Goal: Task Accomplishment & Management: Complete application form

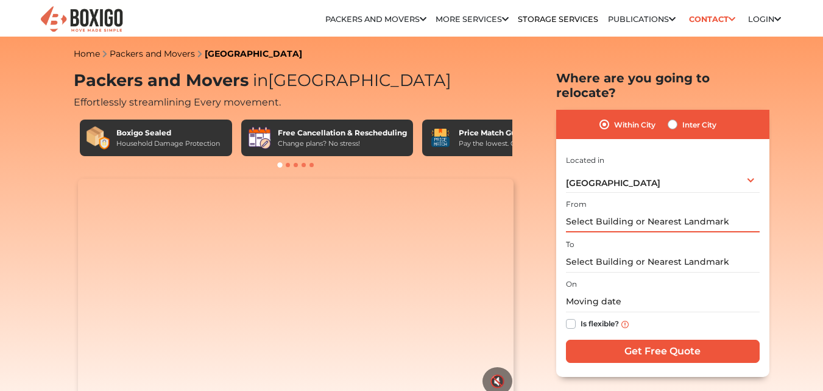
click at [686, 215] on input "text" at bounding box center [663, 221] width 194 height 21
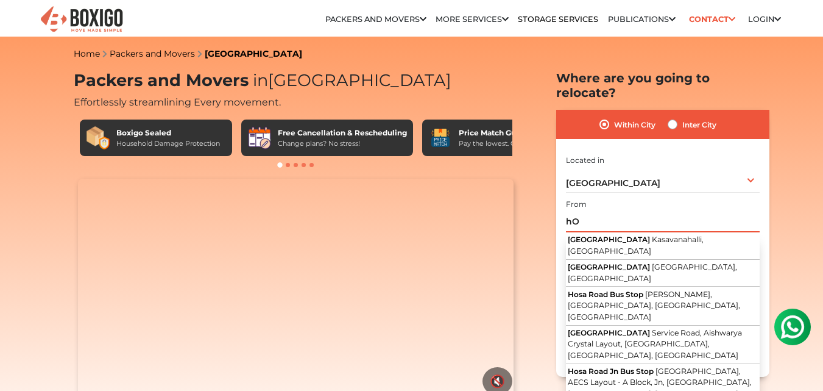
type input "h"
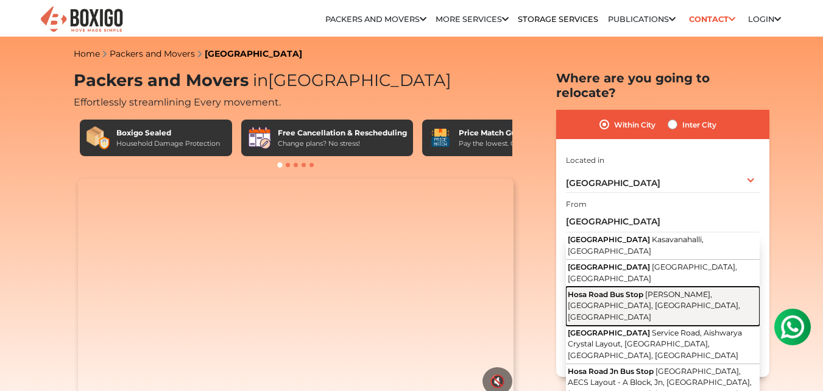
click at [660, 290] on span "[PERSON_NAME], [GEOGRAPHIC_DATA], [GEOGRAPHIC_DATA], [GEOGRAPHIC_DATA]" at bounding box center [654, 306] width 172 height 32
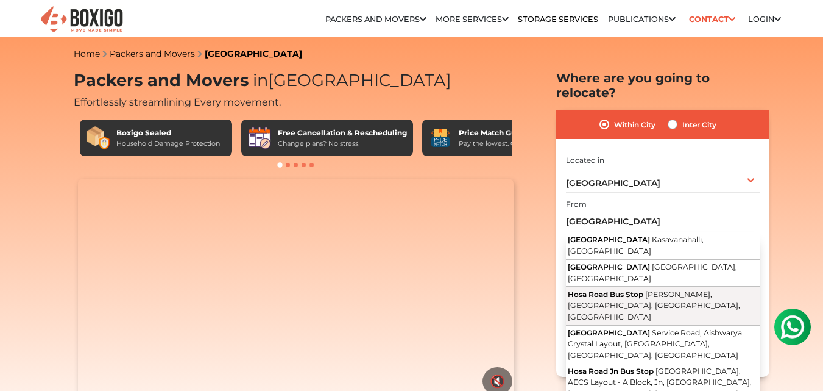
type input "Hosa Road Bus Stop, Aishwarya Crystal Layout, [GEOGRAPHIC_DATA], [GEOGRAPHIC_DA…"
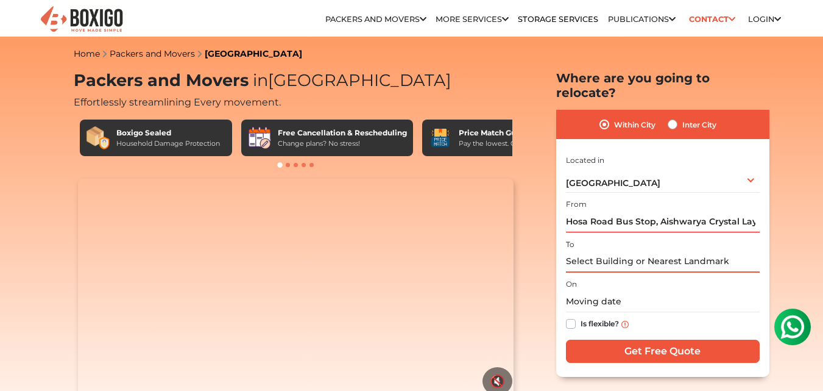
click at [614, 251] on input "text" at bounding box center [663, 261] width 194 height 21
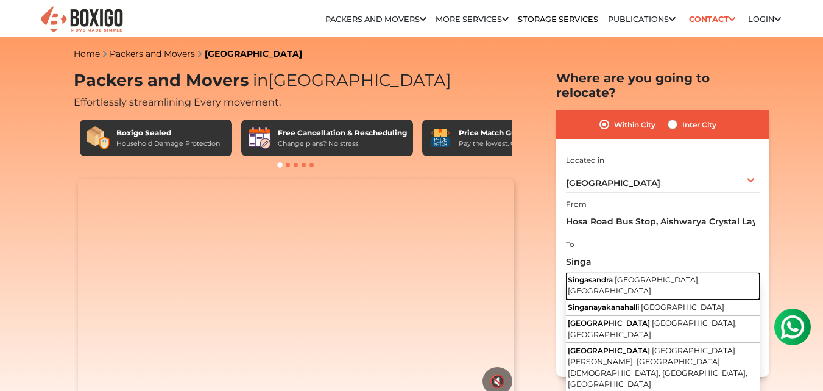
click at [656, 275] on span "[GEOGRAPHIC_DATA], [GEOGRAPHIC_DATA]" at bounding box center [634, 285] width 132 height 21
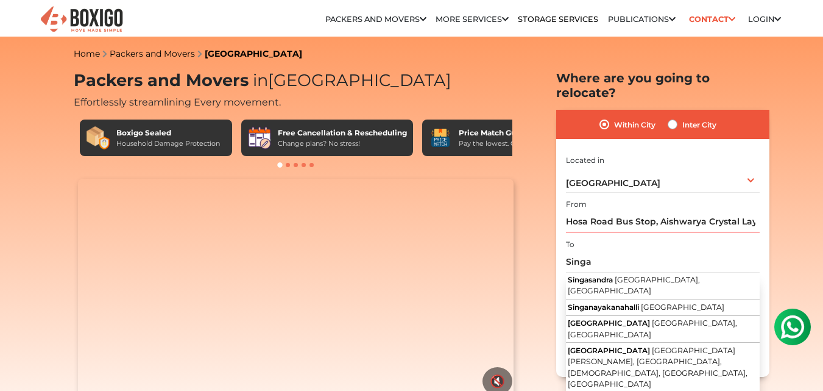
type input "Singasandra, [GEOGRAPHIC_DATA], [GEOGRAPHIC_DATA]"
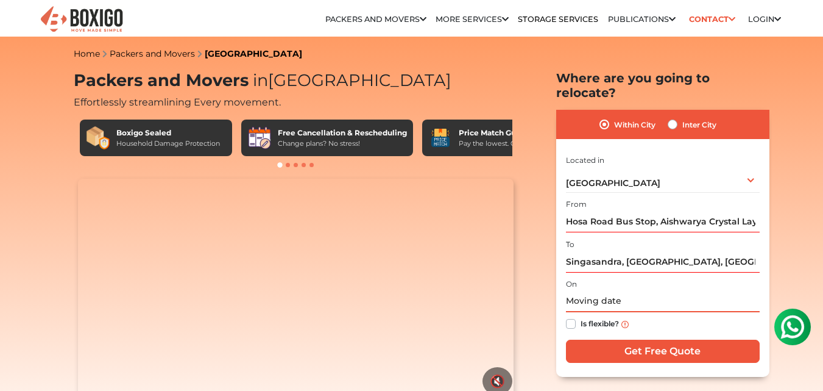
click at [578, 291] on input "text" at bounding box center [663, 301] width 194 height 21
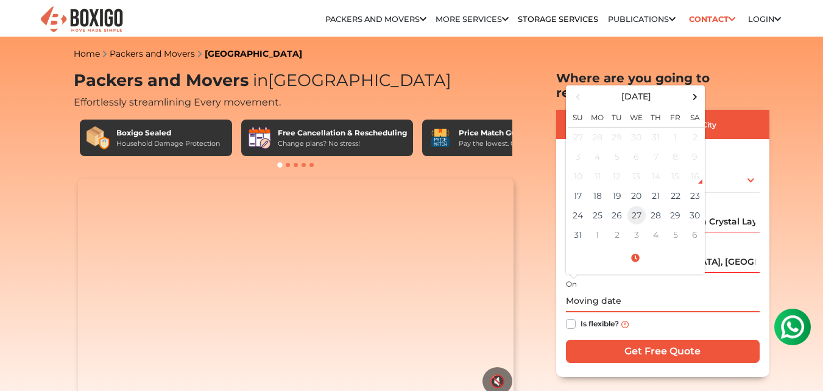
click at [634, 205] on td "27" at bounding box center [637, 215] width 20 height 20
type input "08/27/2025 12:00 AM"
click at [581, 316] on label "Is flexible?" at bounding box center [600, 322] width 38 height 13
click at [572, 316] on input "Is flexible?" at bounding box center [571, 322] width 10 height 12
checkbox input "true"
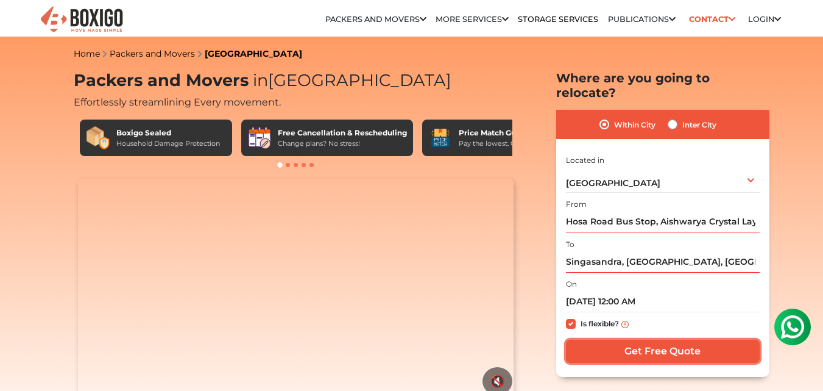
click at [674, 339] on input "Get Free Quote" at bounding box center [663, 350] width 194 height 23
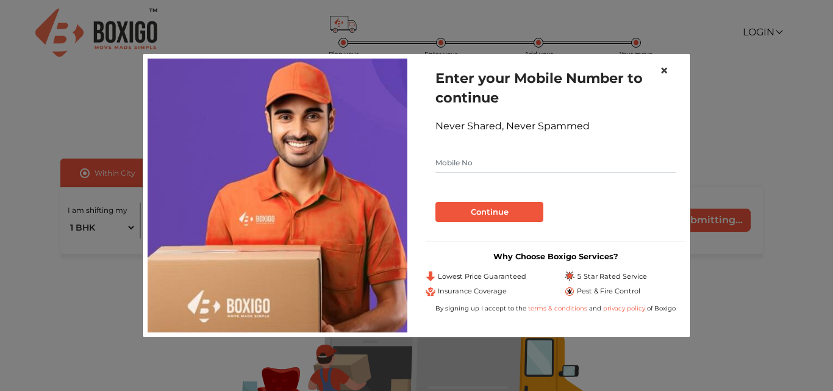
click at [658, 69] on button "×" at bounding box center [664, 71] width 28 height 34
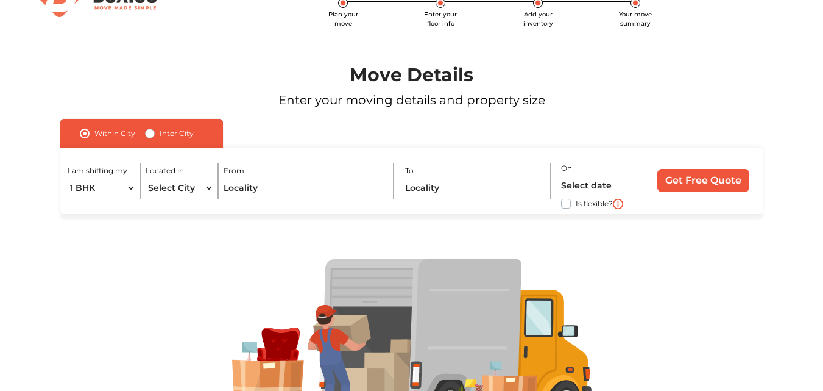
scroll to position [61, 0]
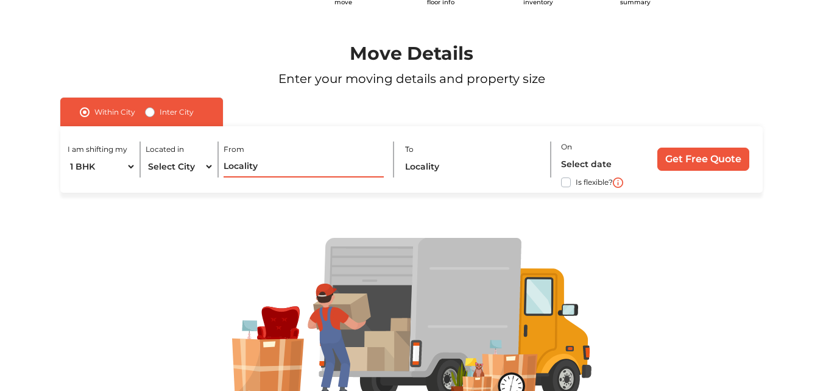
click at [240, 170] on input "text" at bounding box center [304, 166] width 161 height 21
drag, startPoint x: 193, startPoint y: 175, endPoint x: 185, endPoint y: 169, distance: 10.1
click at [187, 172] on select "Select City [GEOGRAPHIC_DATA] [GEOGRAPHIC_DATA] [GEOGRAPHIC_DATA] [GEOGRAPHIC_D…" at bounding box center [180, 166] width 68 height 21
click at [185, 169] on select "Select City [GEOGRAPHIC_DATA] [GEOGRAPHIC_DATA] [GEOGRAPHIC_DATA] [GEOGRAPHIC_D…" at bounding box center [180, 166] width 68 height 21
click at [184, 175] on select "Select City [GEOGRAPHIC_DATA] [GEOGRAPHIC_DATA] [GEOGRAPHIC_DATA] [GEOGRAPHIC_D…" at bounding box center [180, 166] width 68 height 21
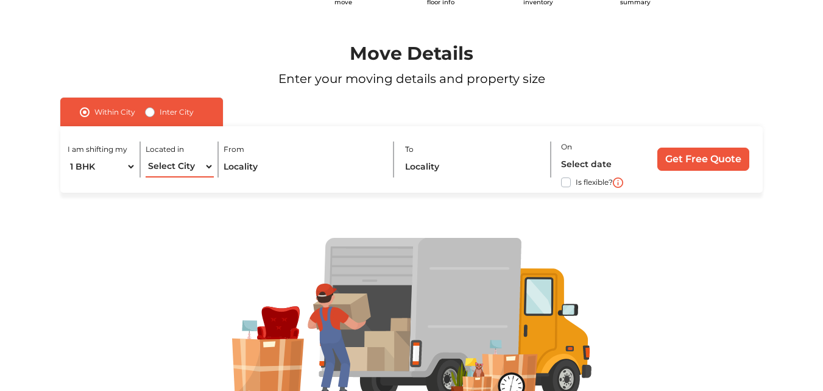
click at [146, 156] on select "Select City [GEOGRAPHIC_DATA] [GEOGRAPHIC_DATA] [GEOGRAPHIC_DATA] [GEOGRAPHIC_D…" at bounding box center [180, 166] width 68 height 21
click at [187, 168] on select "Select City [GEOGRAPHIC_DATA] [GEOGRAPHIC_DATA] [GEOGRAPHIC_DATA] [GEOGRAPHIC_D…" at bounding box center [180, 166] width 68 height 21
select select "[GEOGRAPHIC_DATA]"
click at [146, 156] on select "Select City [GEOGRAPHIC_DATA] [GEOGRAPHIC_DATA] [GEOGRAPHIC_DATA] [GEOGRAPHIC_D…" at bounding box center [180, 166] width 68 height 21
click at [238, 183] on div "I am shifting my 1 BHK 2 BHK 3 BHK 3 + BHK FEW ITEMS Located in Select City [GE…" at bounding box center [411, 159] width 702 height 66
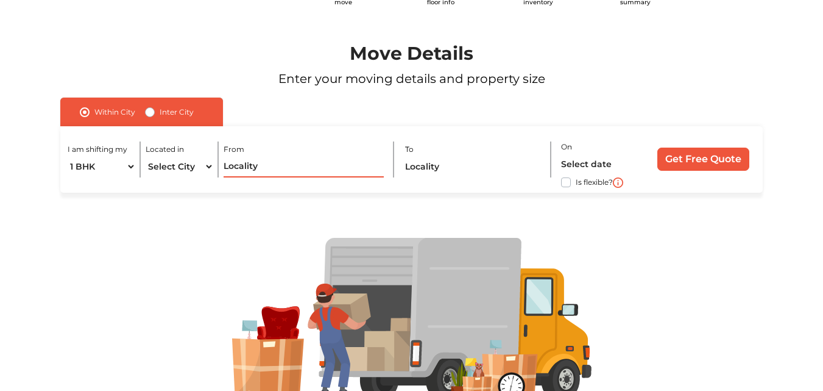
click at [240, 176] on input "text" at bounding box center [304, 166] width 161 height 21
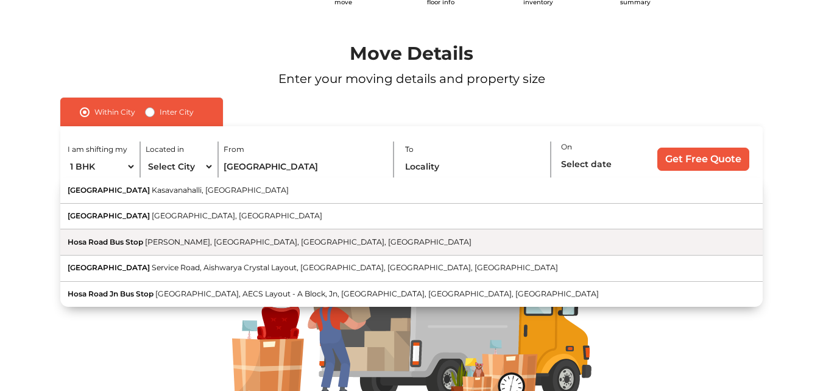
click at [222, 238] on span "[PERSON_NAME], [GEOGRAPHIC_DATA], [GEOGRAPHIC_DATA], [GEOGRAPHIC_DATA]" at bounding box center [308, 241] width 327 height 9
type input "Hosa Road Bus Stop, Aishwarya Crystal Layout, [GEOGRAPHIC_DATA], [GEOGRAPHIC_DA…"
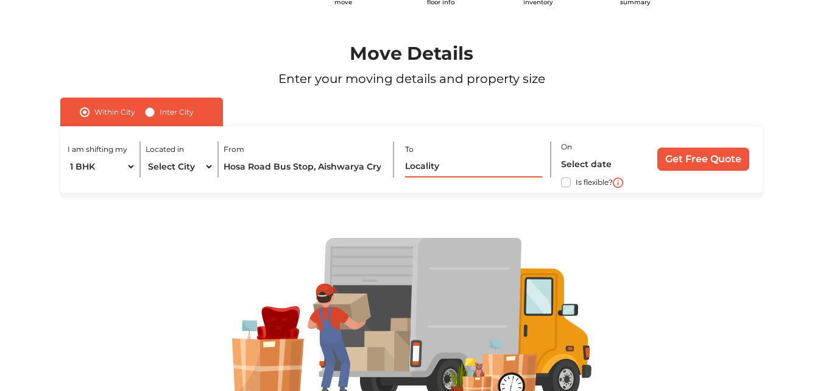
click at [442, 165] on input "text" at bounding box center [474, 166] width 138 height 21
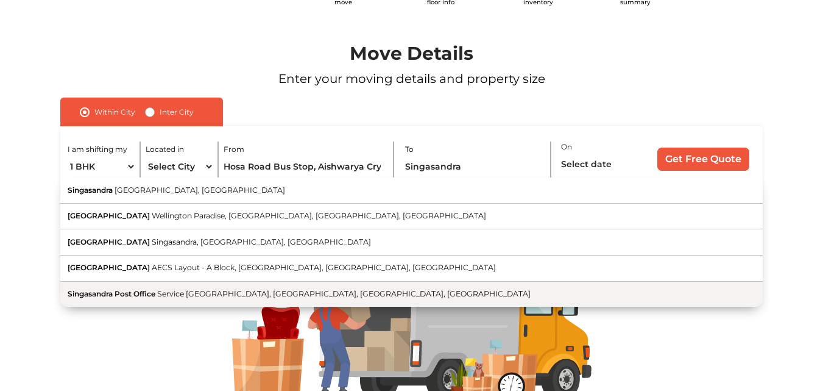
click at [352, 294] on span "Service [GEOGRAPHIC_DATA], [GEOGRAPHIC_DATA], [GEOGRAPHIC_DATA], [GEOGRAPHIC_DA…" at bounding box center [344, 293] width 374 height 9
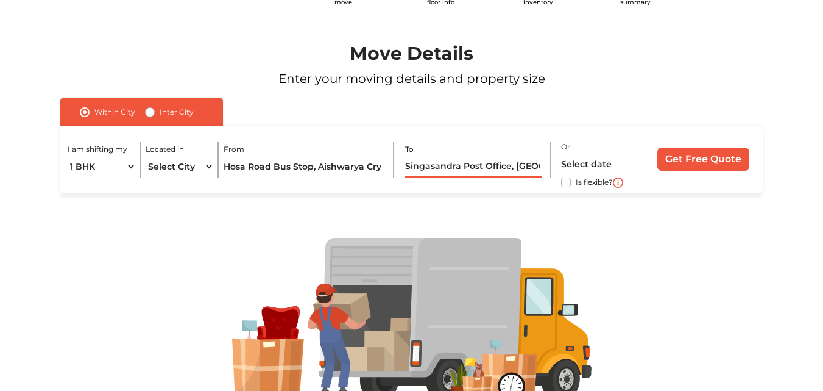
click at [455, 172] on input "Singasandra Post Office, [GEOGRAPHIC_DATA], [GEOGRAPHIC_DATA]" at bounding box center [474, 166] width 138 height 21
click at [466, 166] on input "Singasandra Post Office, [GEOGRAPHIC_DATA], [GEOGRAPHIC_DATA]" at bounding box center [474, 166] width 138 height 21
drag, startPoint x: 463, startPoint y: 165, endPoint x: 606, endPoint y: 161, distance: 143.3
click at [606, 161] on div "I am shifting my 1 BHK 2 BHK 3 BHK 3 + BHK FEW ITEMS Located in Select City [GE…" at bounding box center [411, 159] width 702 height 66
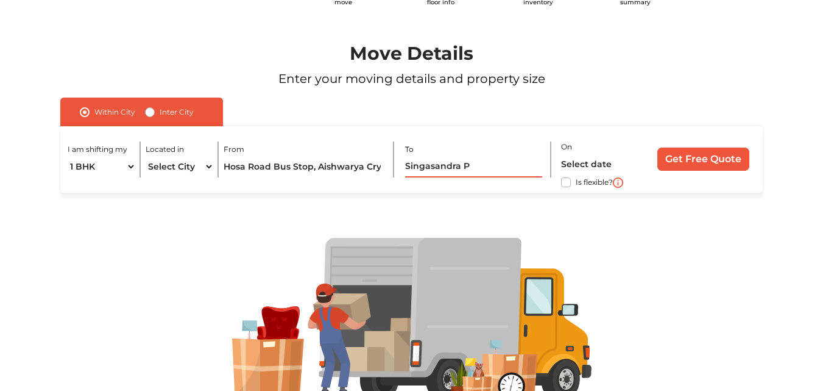
scroll to position [0, 0]
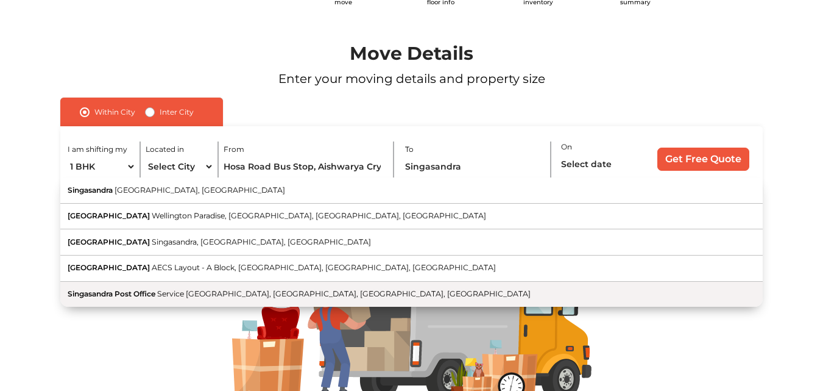
click at [199, 293] on span "Service [GEOGRAPHIC_DATA], [GEOGRAPHIC_DATA], [GEOGRAPHIC_DATA], [GEOGRAPHIC_DA…" at bounding box center [344, 293] width 374 height 9
type input "Singasandra Post Office, [GEOGRAPHIC_DATA], [GEOGRAPHIC_DATA]"
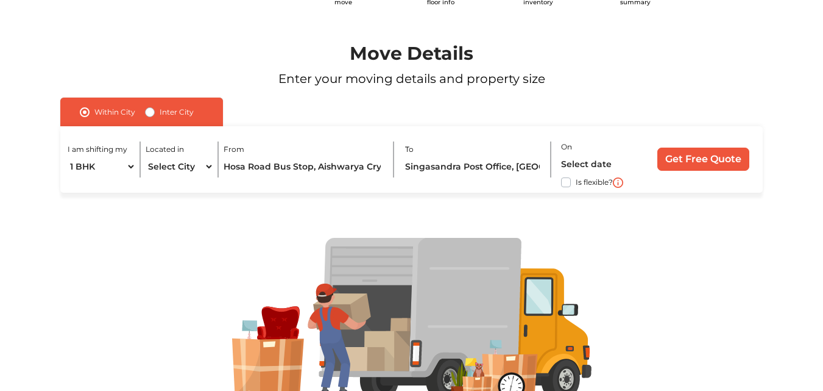
click at [576, 183] on label "Is flexible?" at bounding box center [594, 181] width 37 height 13
click at [70, 183] on input "Is flexible?" at bounding box center [65, 181] width 10 height 12
checkbox input "true"
click at [580, 168] on input "text" at bounding box center [601, 164] width 81 height 21
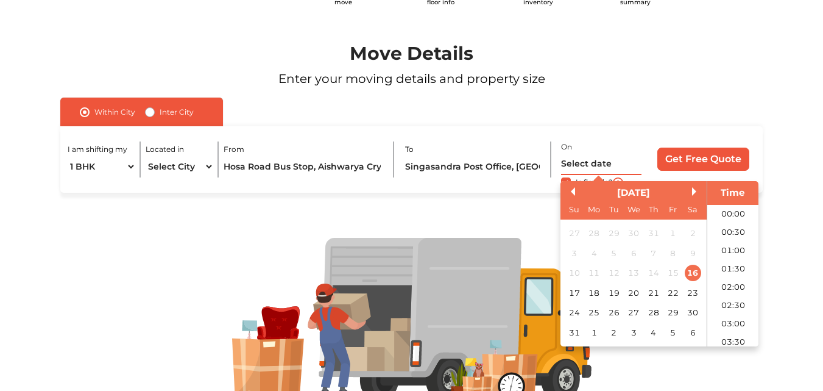
scroll to position [396, 0]
click at [630, 311] on div "27" at bounding box center [634, 312] width 16 height 16
type input "[DATE] 12:00 AM"
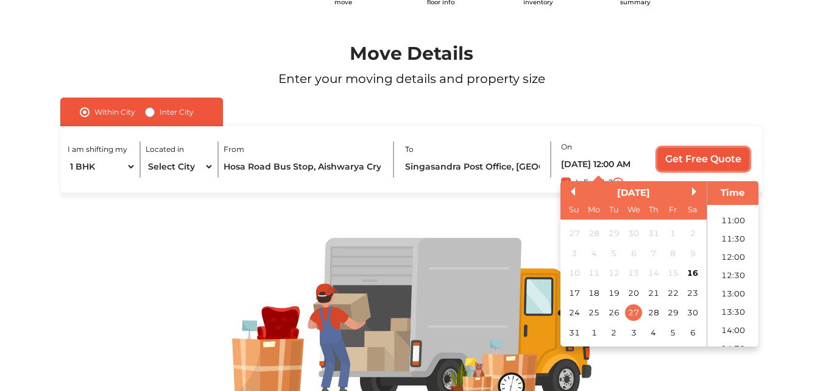
click at [685, 165] on input "Get Free Quote" at bounding box center [704, 158] width 92 height 23
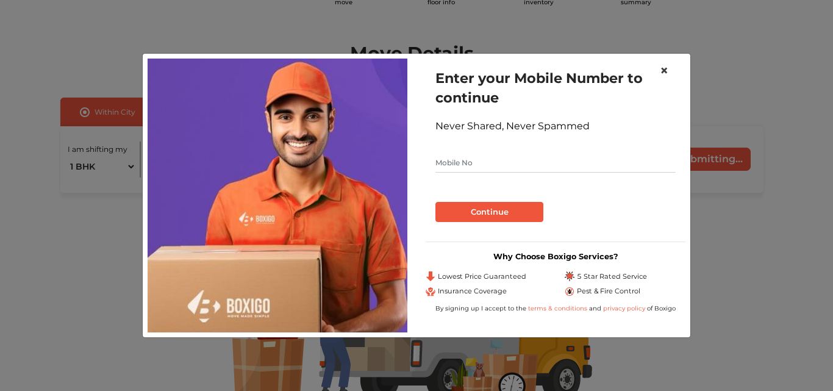
click at [660, 73] on span "×" at bounding box center [663, 71] width 9 height 18
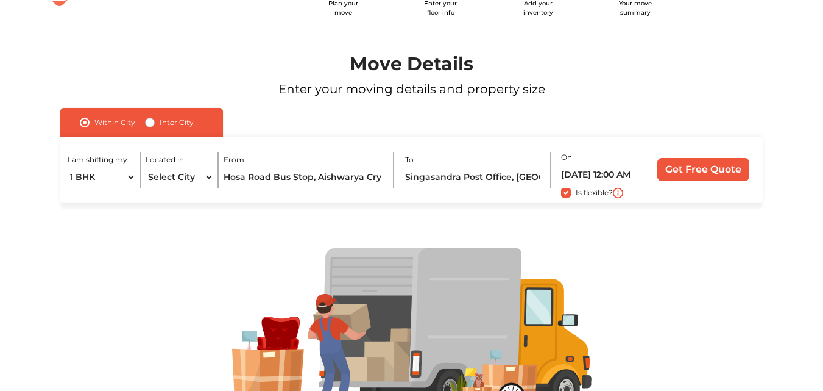
scroll to position [0, 0]
